Goal: Check status: Check status

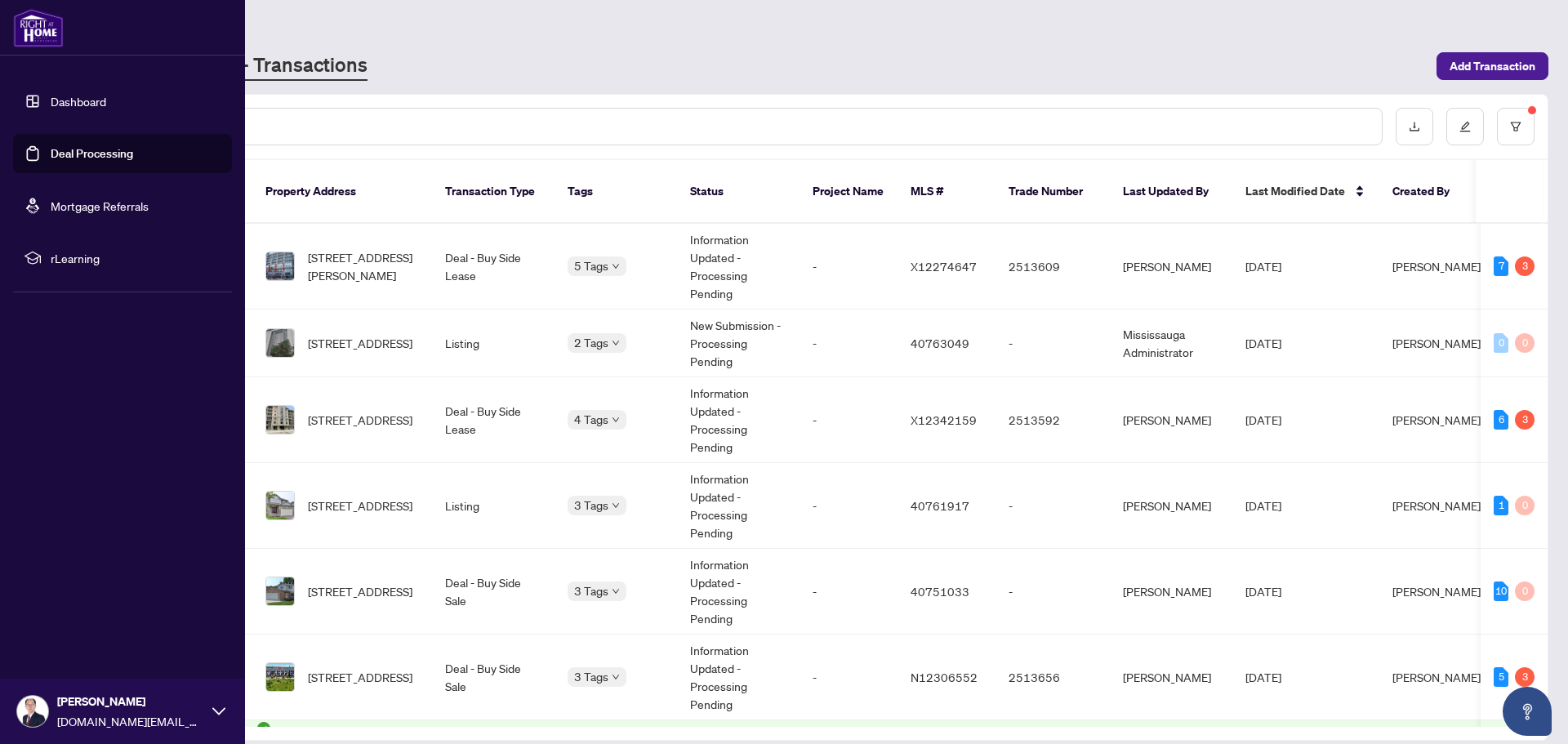
click at [51, 151] on link "Deal Processing" at bounding box center [92, 153] width 83 height 15
click at [71, 149] on link "Deal Processing" at bounding box center [92, 153] width 83 height 15
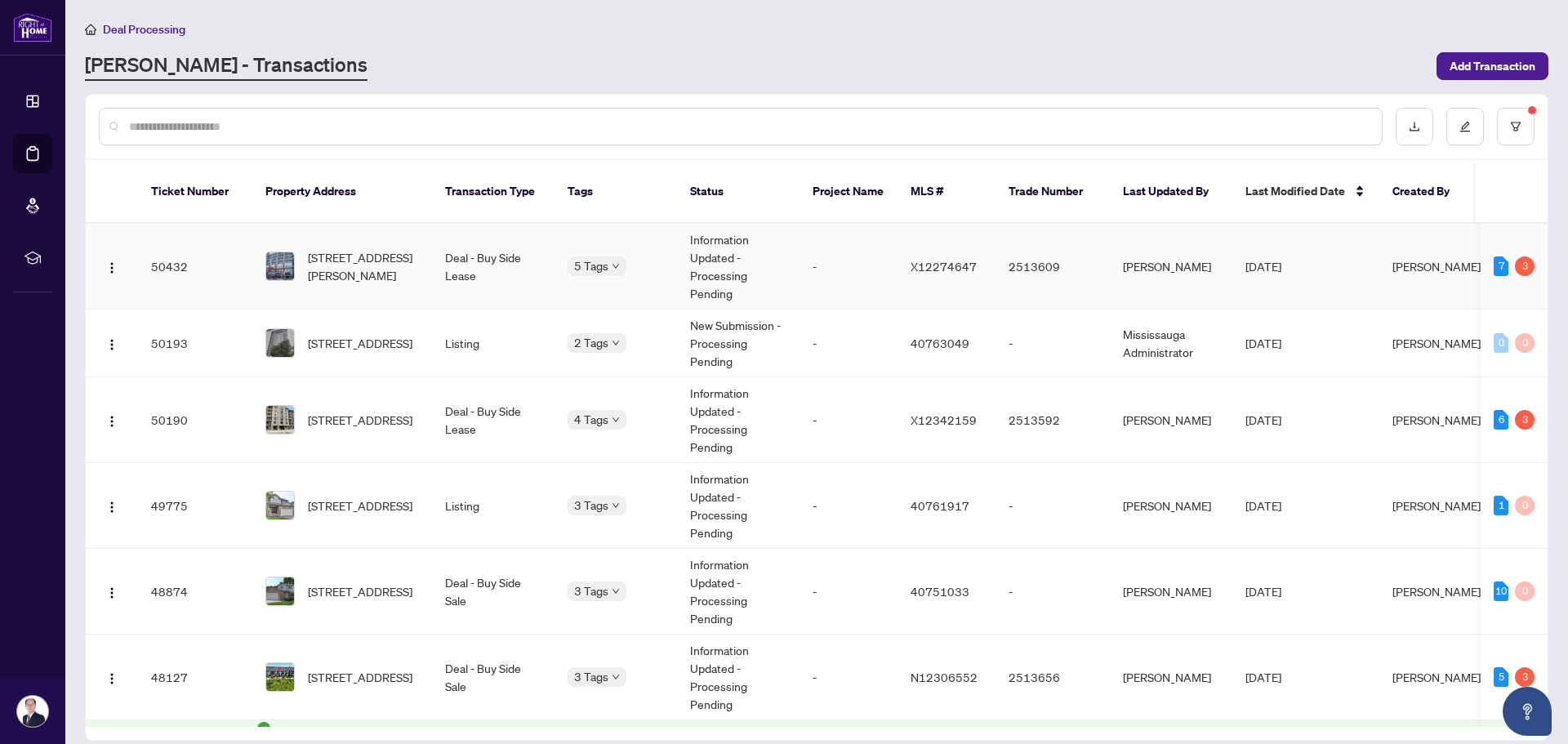
click at [796, 250] on td "Information Updated - Processing Pending" at bounding box center [738, 266] width 123 height 86
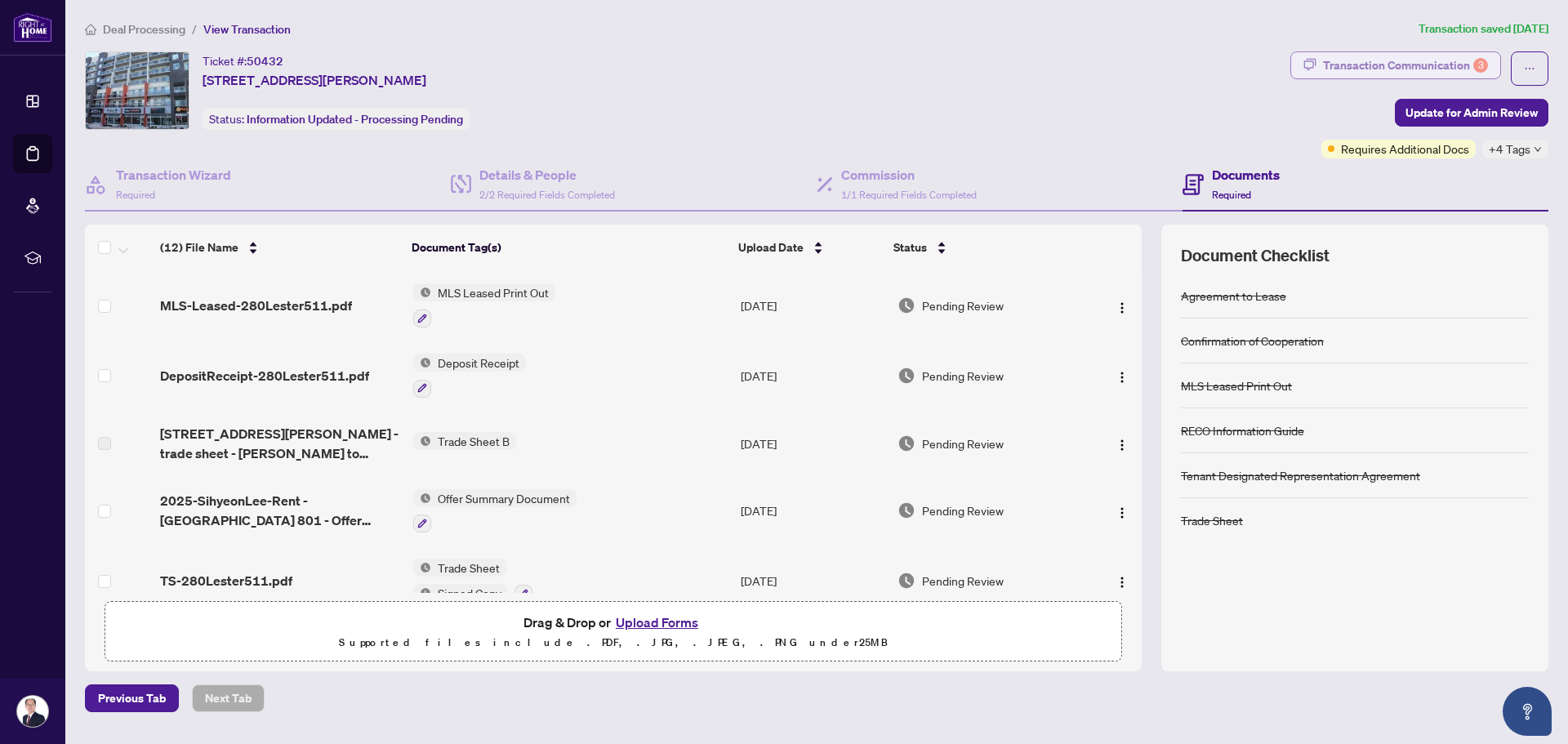
click at [1420, 65] on div "Transaction Communication 3" at bounding box center [1406, 65] width 165 height 26
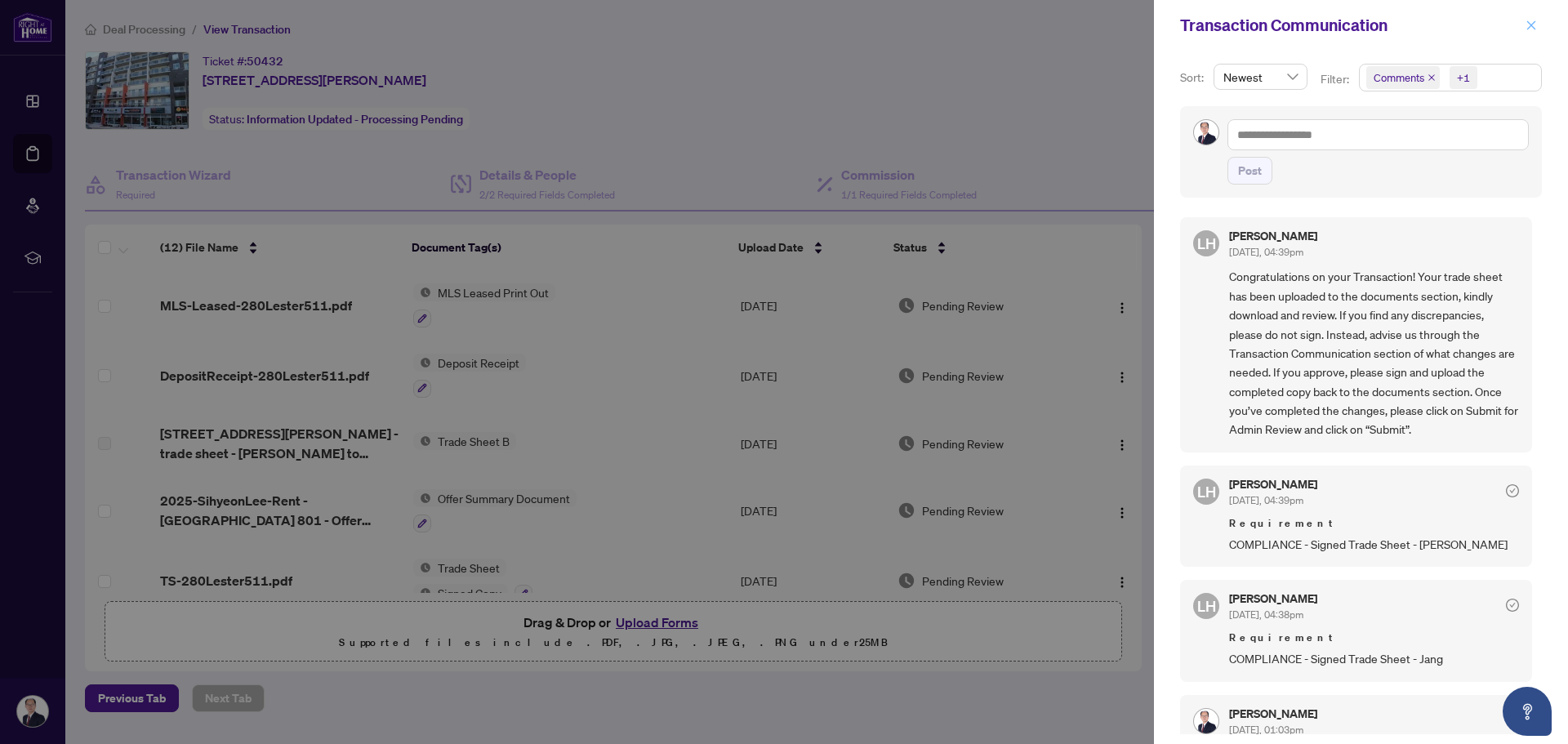
click at [1532, 25] on icon "close" at bounding box center [1532, 25] width 9 height 9
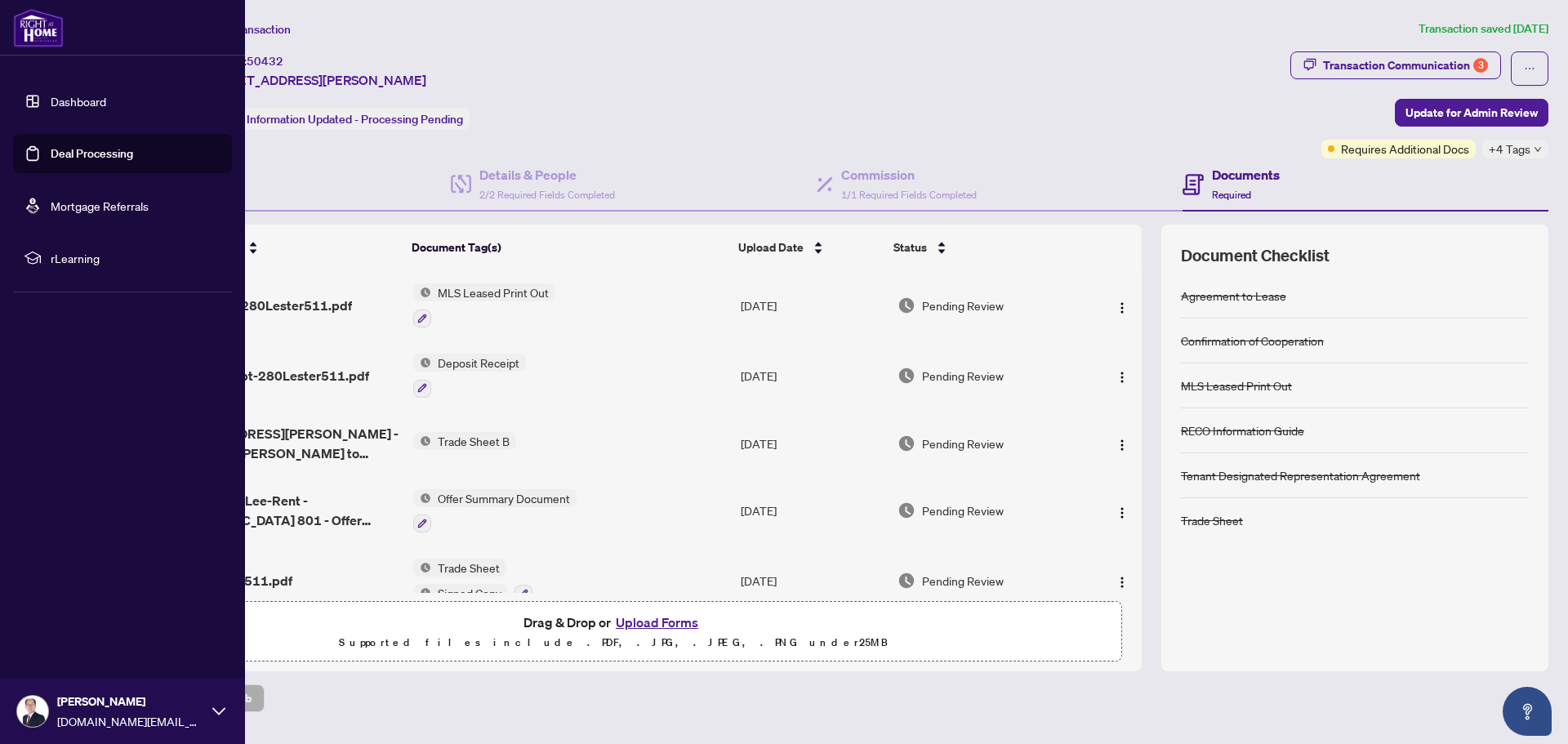
click at [65, 154] on link "Deal Processing" at bounding box center [92, 153] width 83 height 15
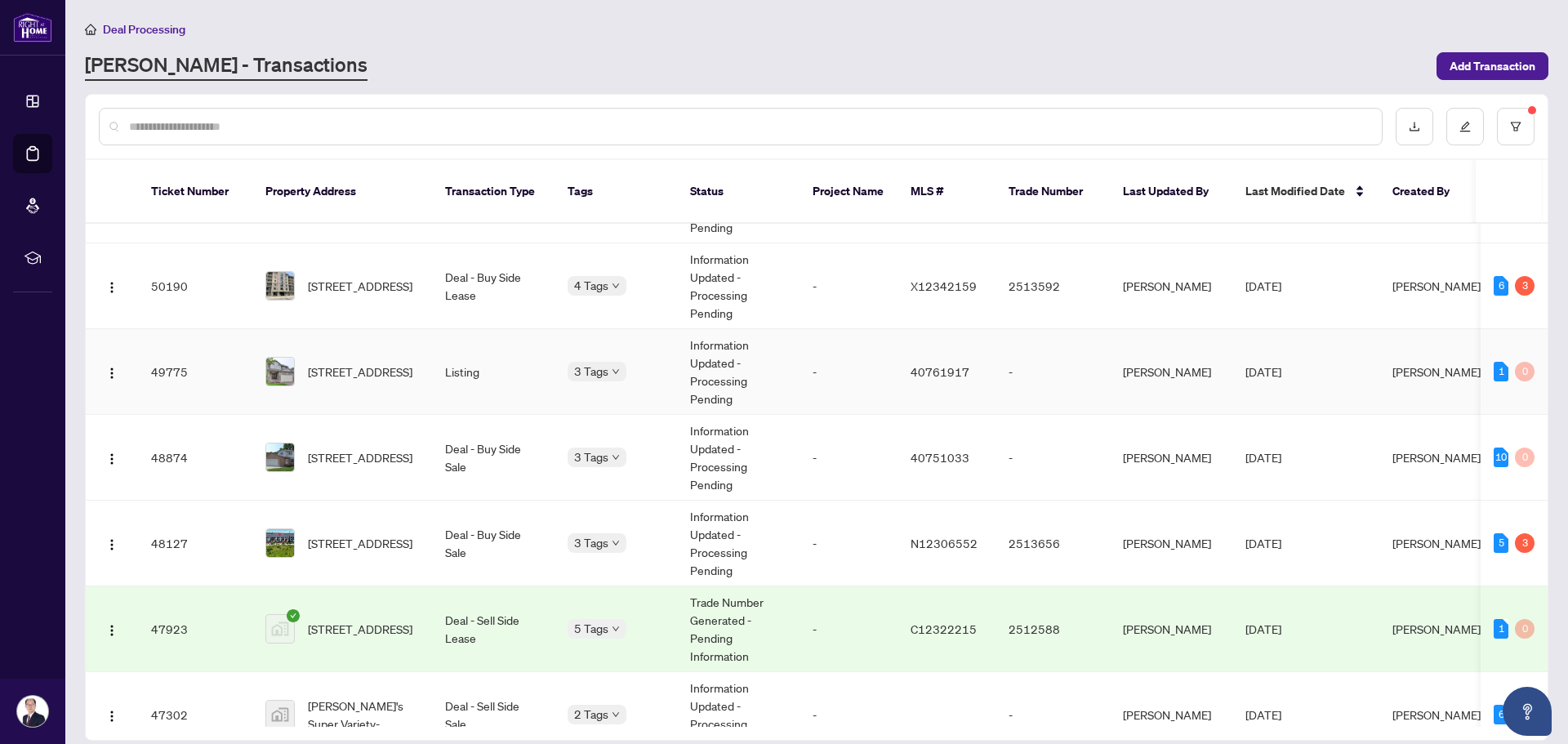
scroll to position [163, 0]
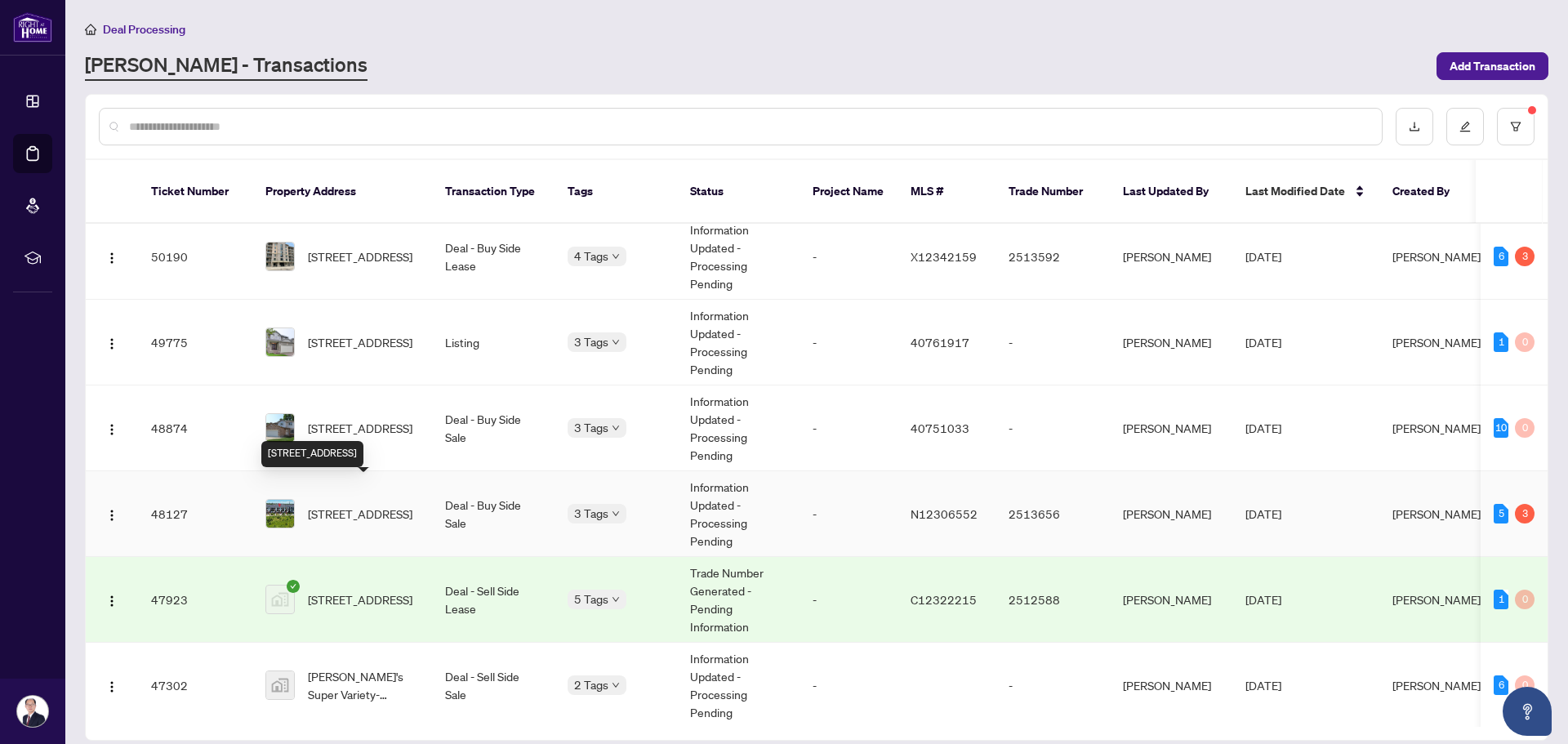
click at [413, 504] on span "[STREET_ADDRESS]" at bounding box center [360, 513] width 105 height 18
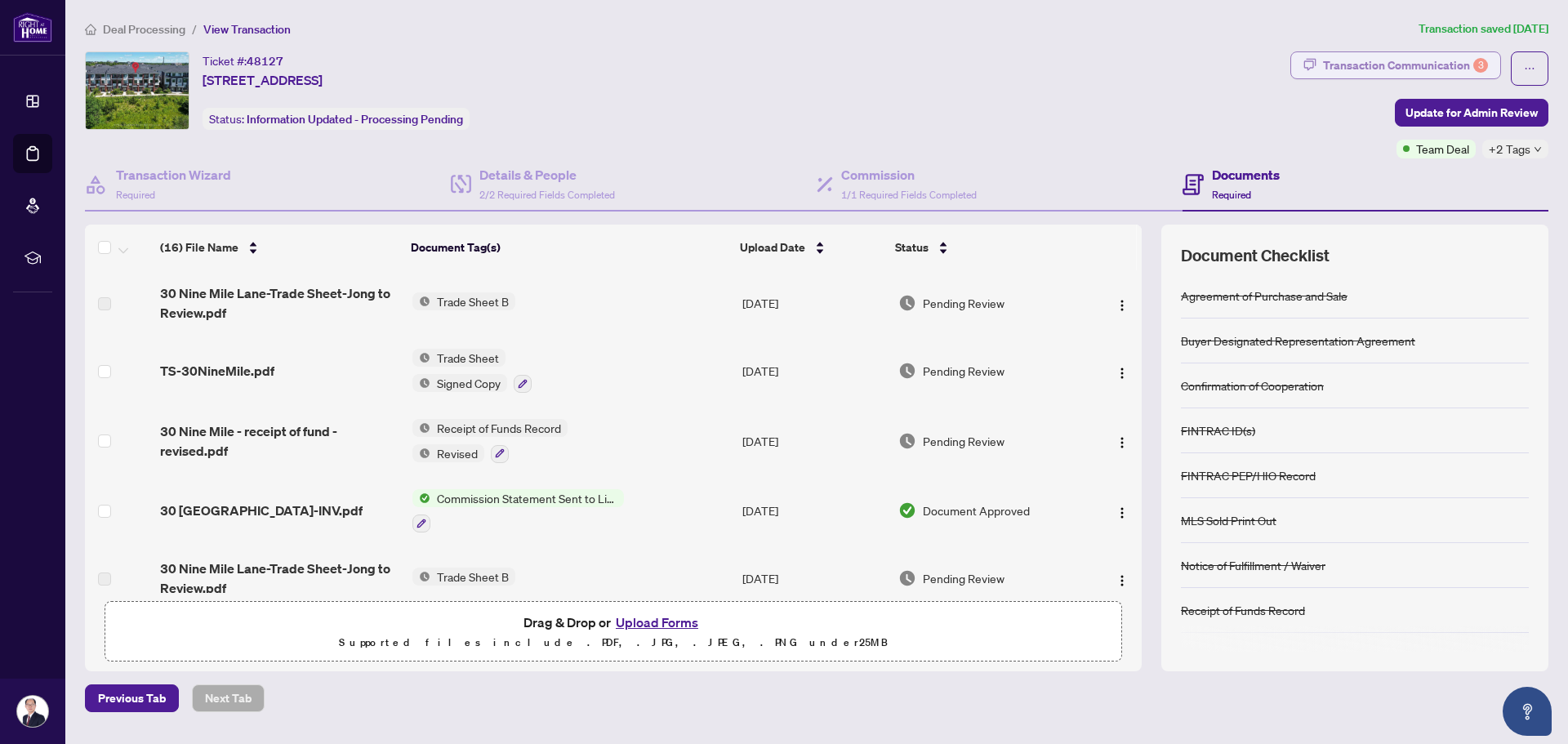
click at [1338, 69] on div "Transaction Communication 3" at bounding box center [1406, 65] width 165 height 26
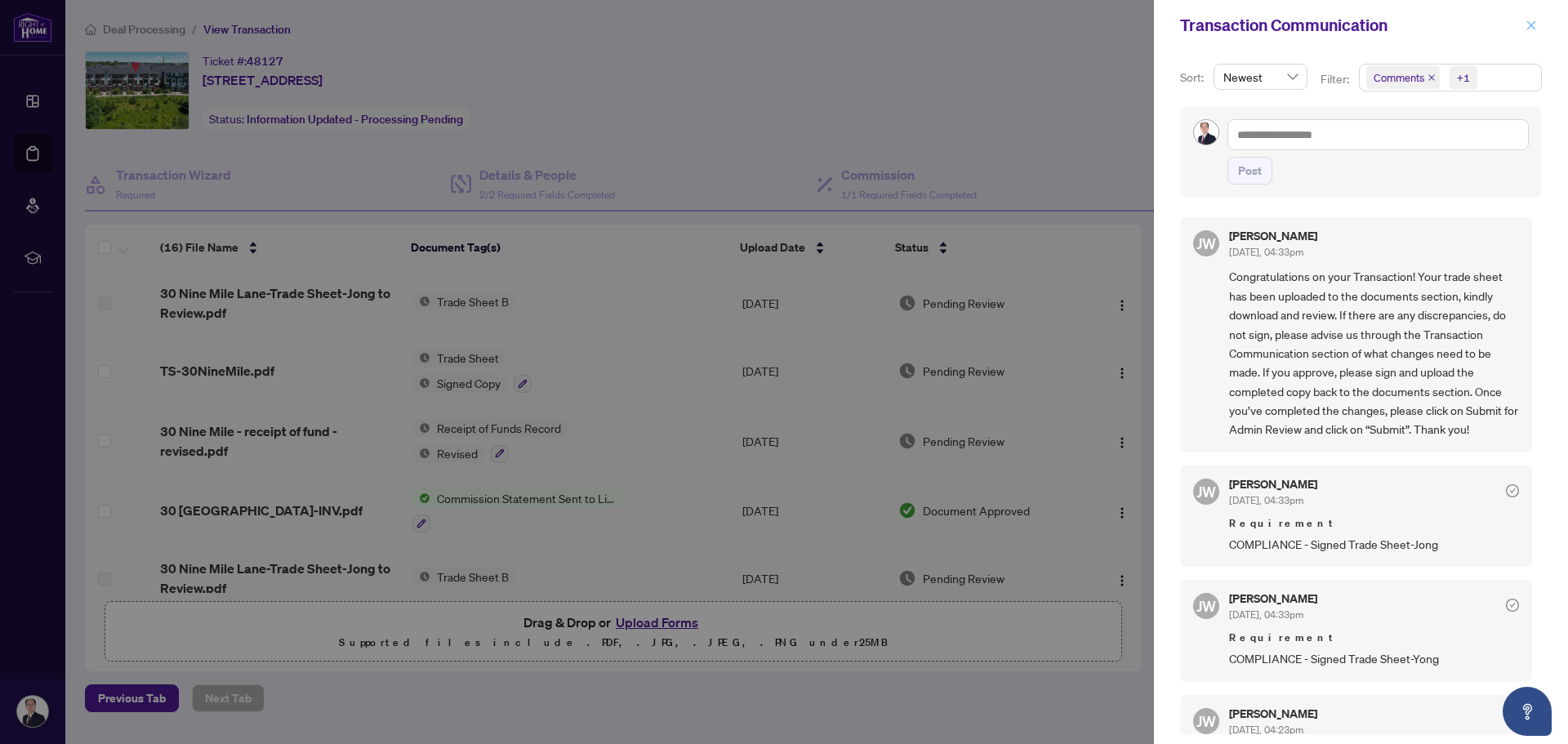
click at [1531, 30] on icon "close" at bounding box center [1531, 25] width 11 height 11
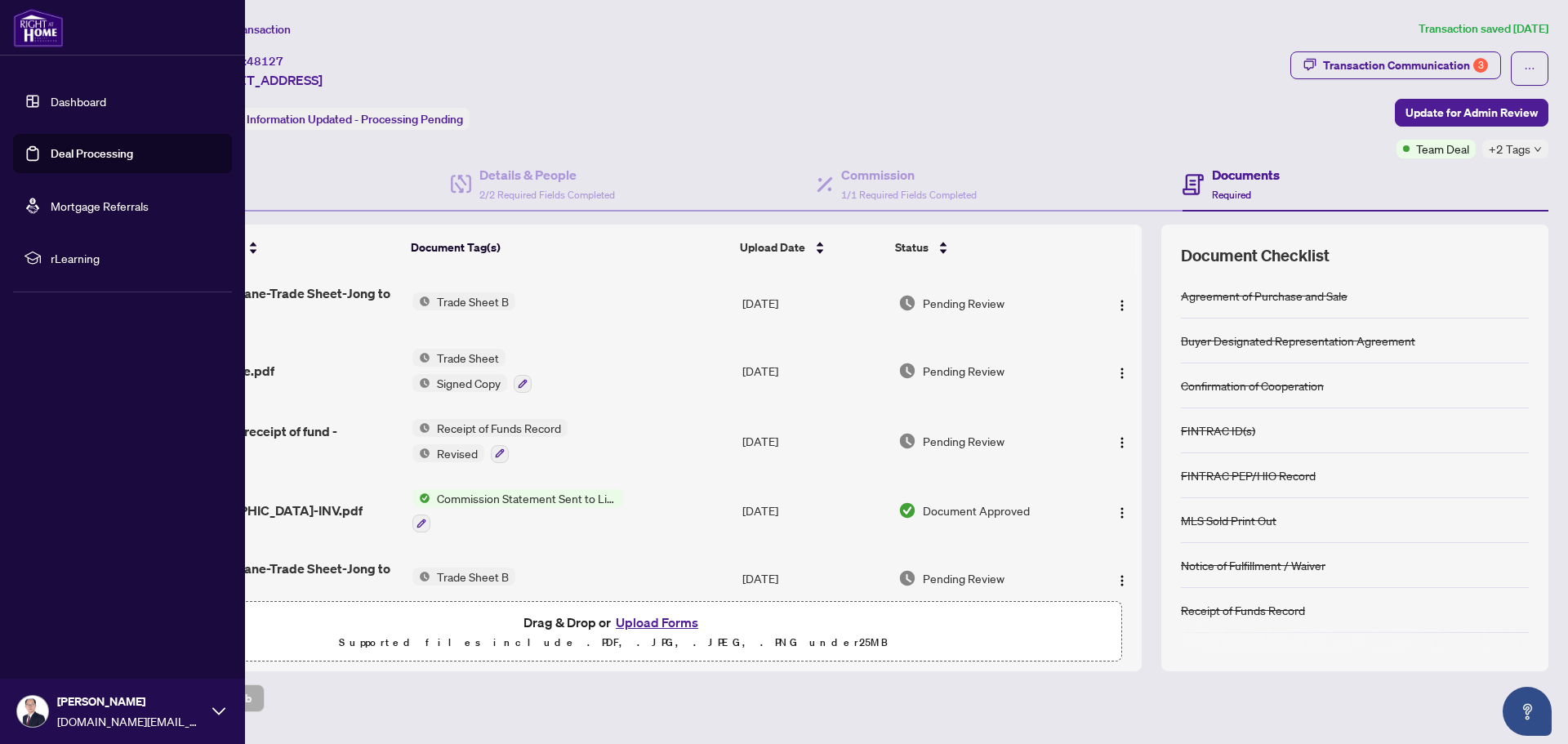
click at [58, 154] on link "Deal Processing" at bounding box center [92, 153] width 83 height 15
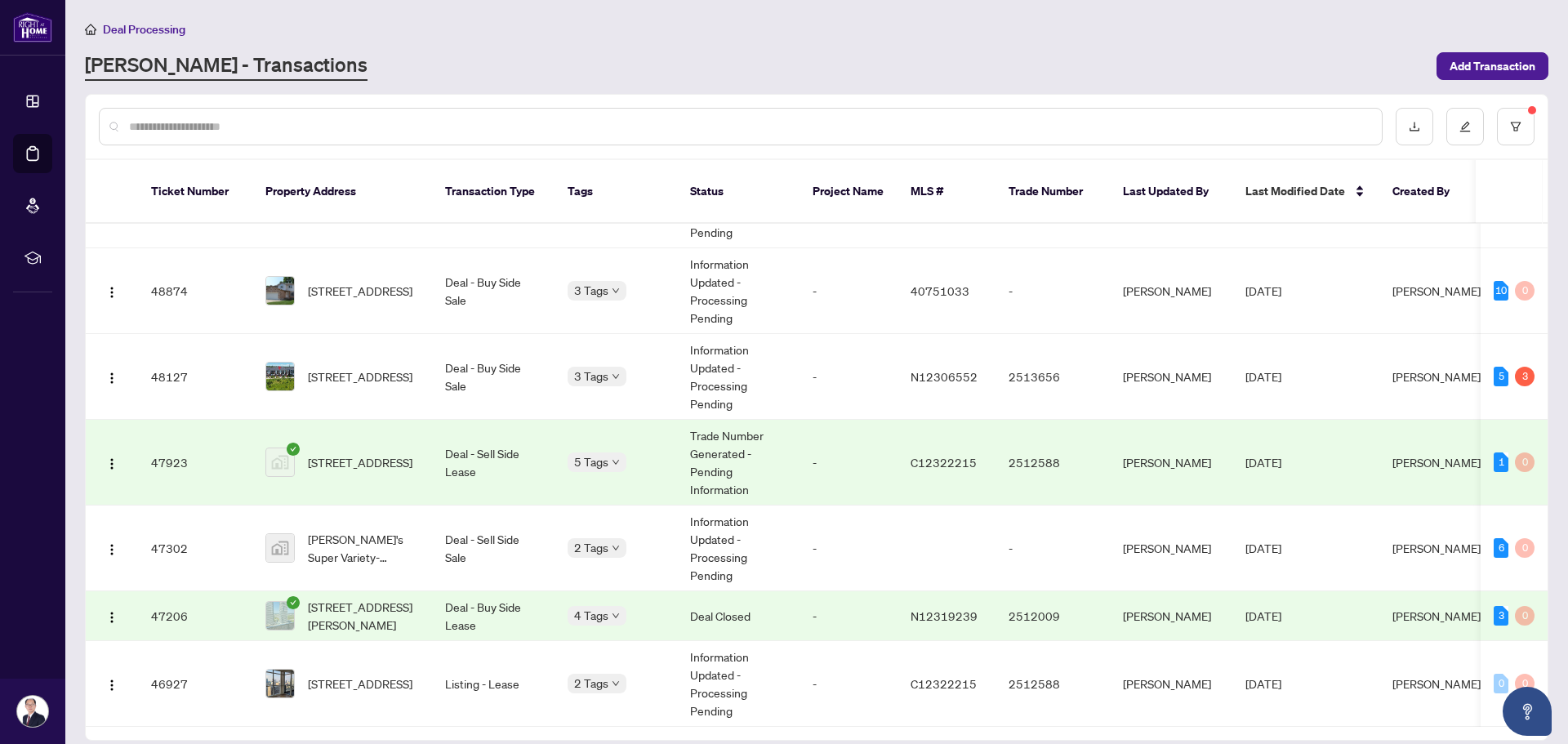
scroll to position [326, 0]
